Goal: Information Seeking & Learning: Learn about a topic

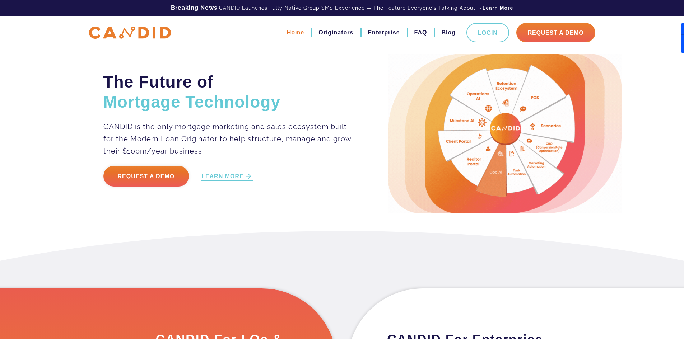
click at [298, 33] on link "Home" at bounding box center [295, 33] width 17 height 12
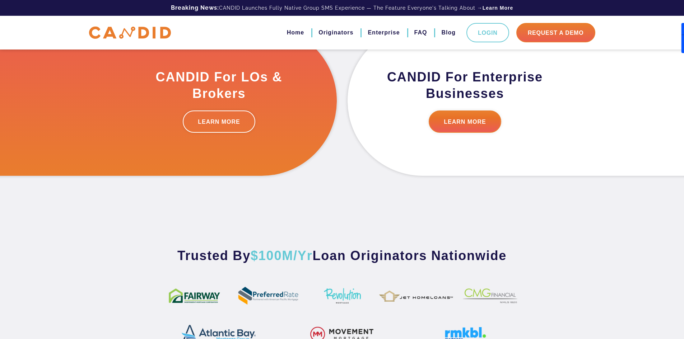
scroll to position [323, 0]
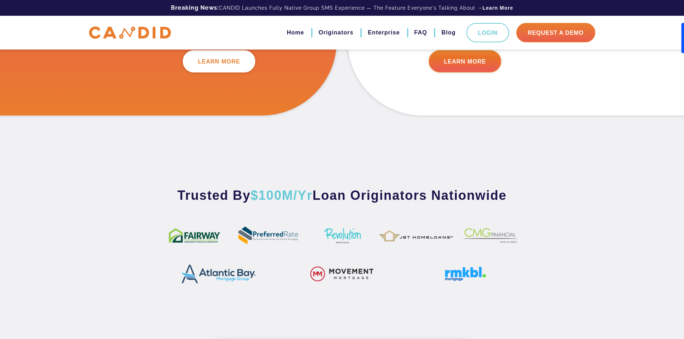
click at [224, 60] on link "LEARN MORE" at bounding box center [219, 61] width 73 height 22
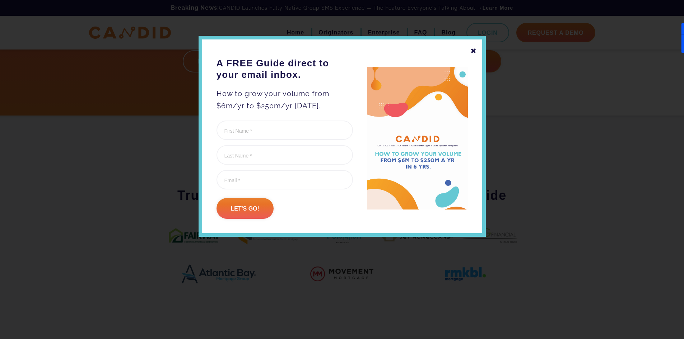
click at [475, 52] on div "✖" at bounding box center [473, 51] width 6 height 12
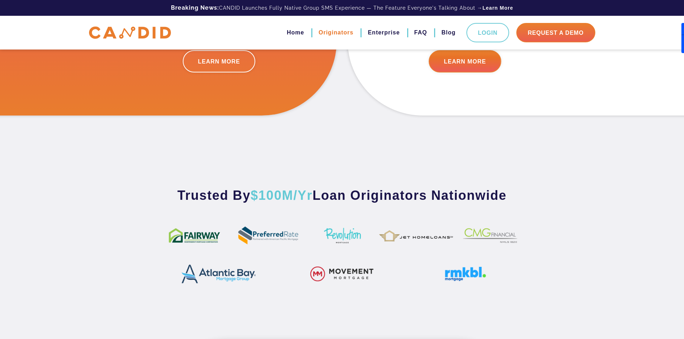
click at [335, 32] on link "Originators" at bounding box center [335, 33] width 35 height 12
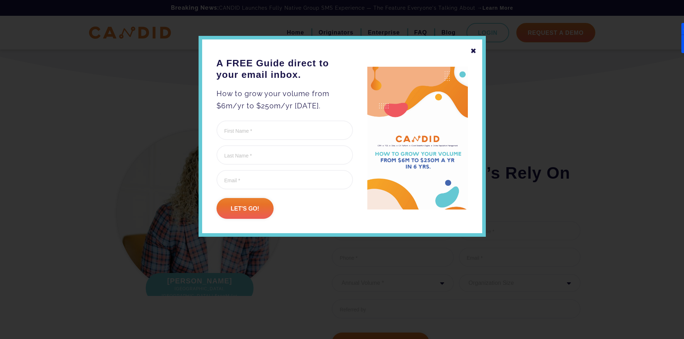
scroll to position [2226, 0]
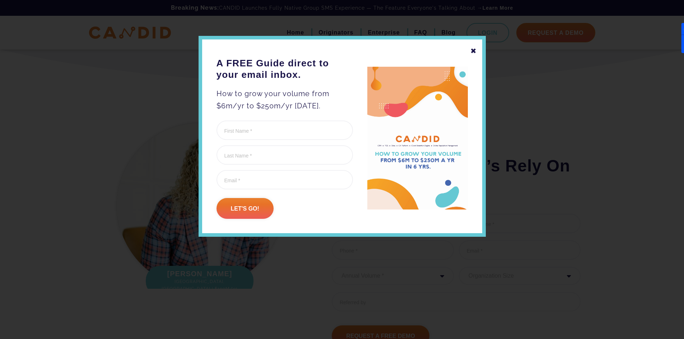
click at [480, 49] on div "✖ A FREE Guide direct to your email inbox. How to grow your volume from $6m/yr …" at bounding box center [342, 136] width 287 height 201
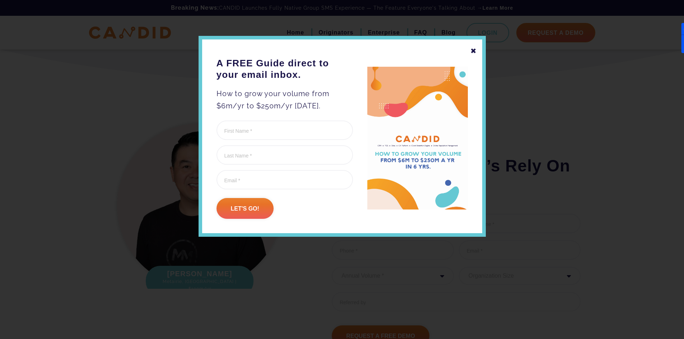
click at [476, 50] on div "✖" at bounding box center [473, 51] width 6 height 12
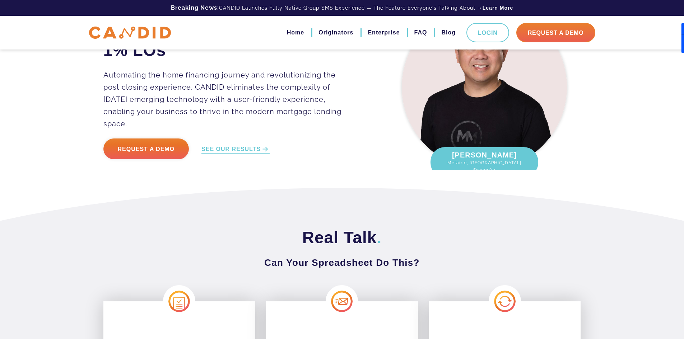
scroll to position [0, 0]
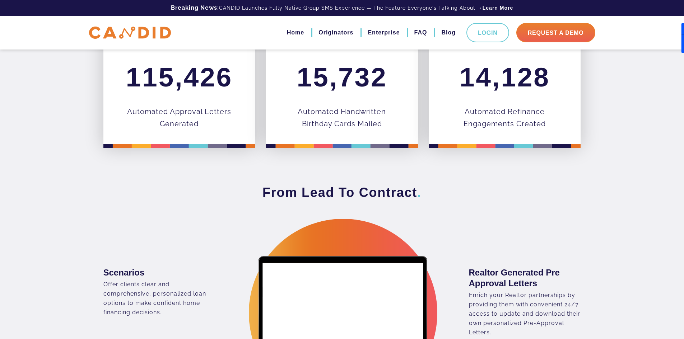
scroll to position [359, 0]
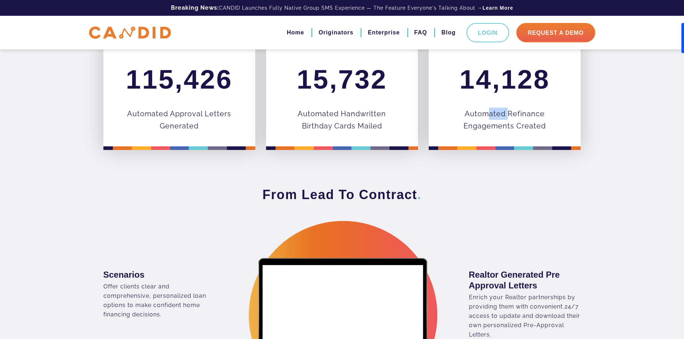
drag, startPoint x: 488, startPoint y: 112, endPoint x: 507, endPoint y: 114, distance: 19.1
click at [507, 114] on p "Automated Refinance Engagements Created" at bounding box center [504, 120] width 109 height 24
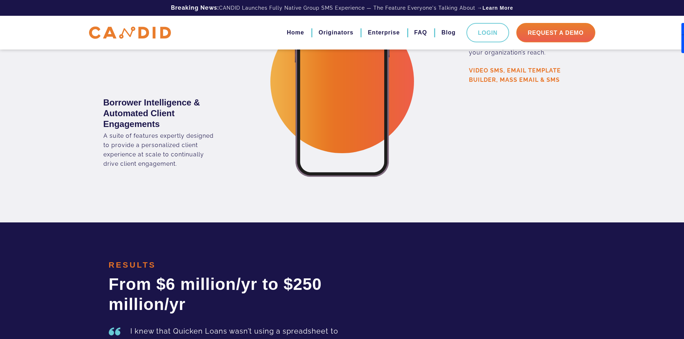
scroll to position [1508, 0]
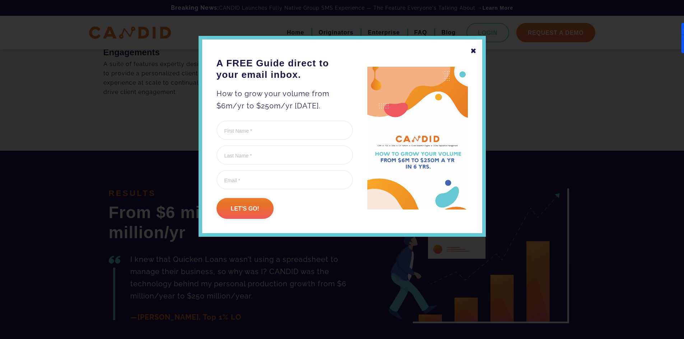
click at [473, 52] on div "✖" at bounding box center [473, 51] width 6 height 12
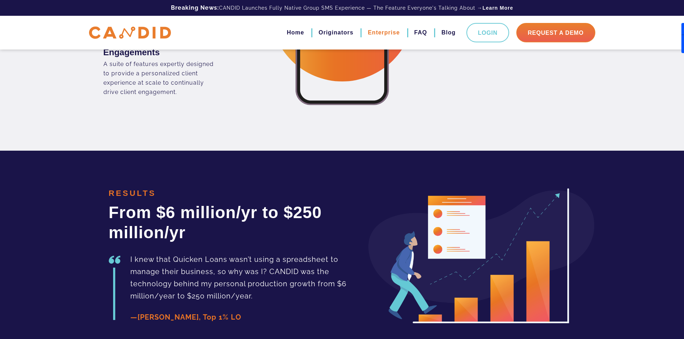
click at [388, 29] on link "Enterprise" at bounding box center [384, 33] width 32 height 12
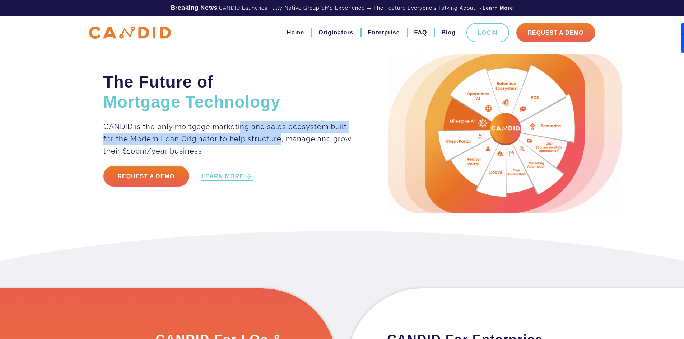
drag, startPoint x: 239, startPoint y: 129, endPoint x: 278, endPoint y: 139, distance: 40.1
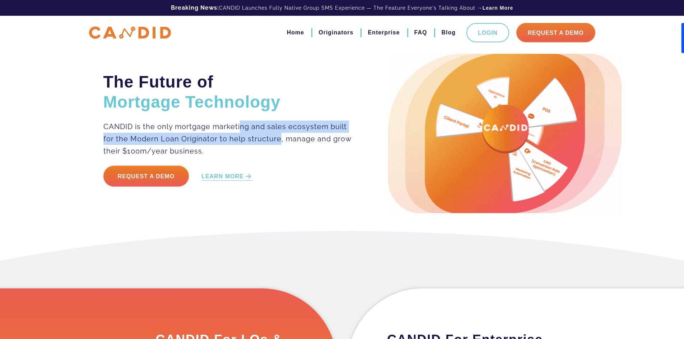
click at [278, 139] on p "CANDID is the only mortgage marketing and sales ecosystem built for the Modern …" at bounding box center [227, 139] width 249 height 37
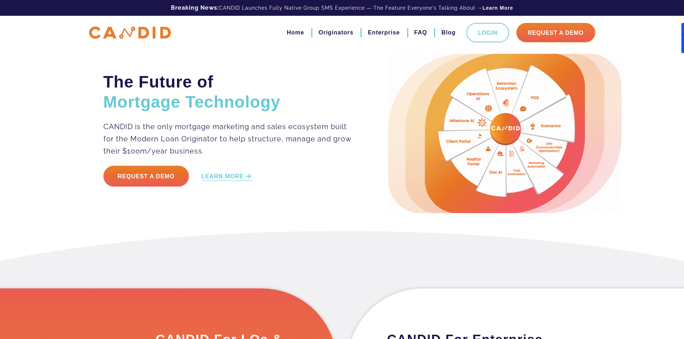
click at [309, 138] on p "CANDID is the only mortgage marketing and sales ecosystem built for the Modern …" at bounding box center [227, 139] width 249 height 37
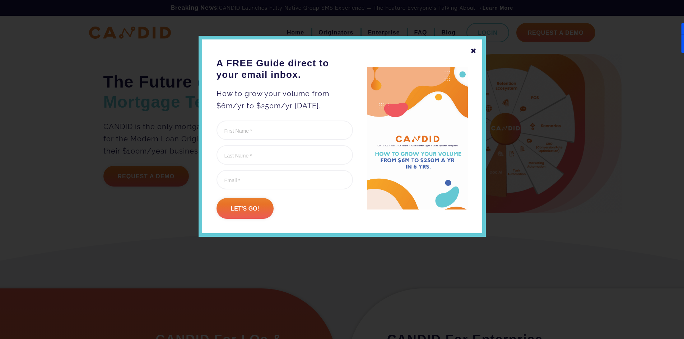
click at [470, 52] on div "✖" at bounding box center [473, 51] width 6 height 12
